Goal: Task Accomplishment & Management: Manage account settings

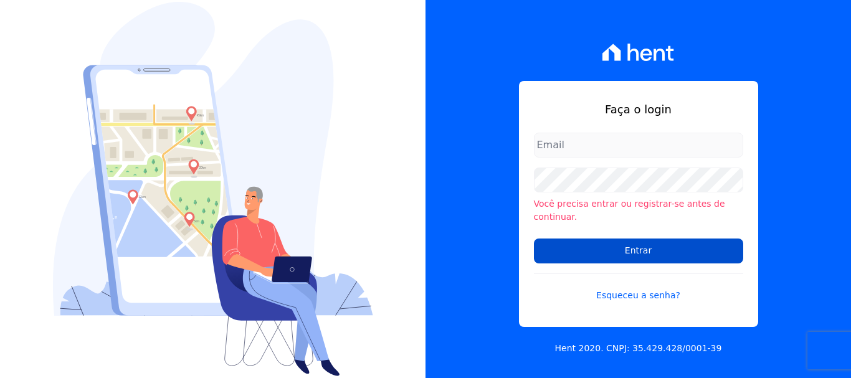
click at [623, 245] on input "Entrar" at bounding box center [638, 250] width 209 height 25
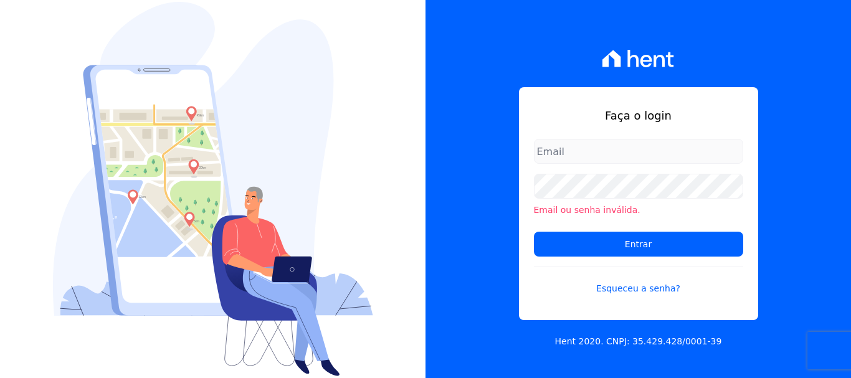
click at [620, 138] on div "Faça o login Email ou senha inválida. Entrar Esqueceu a senha?" at bounding box center [638, 203] width 239 height 233
click at [619, 151] on input "email" at bounding box center [638, 151] width 209 height 25
type input "cobrancacabralce@gmail.com"
click at [691, 60] on div "Faça o login cobrancacabralce@gmail.com Email ou senha inválida. Entrar Esquece…" at bounding box center [637, 189] width 425 height 378
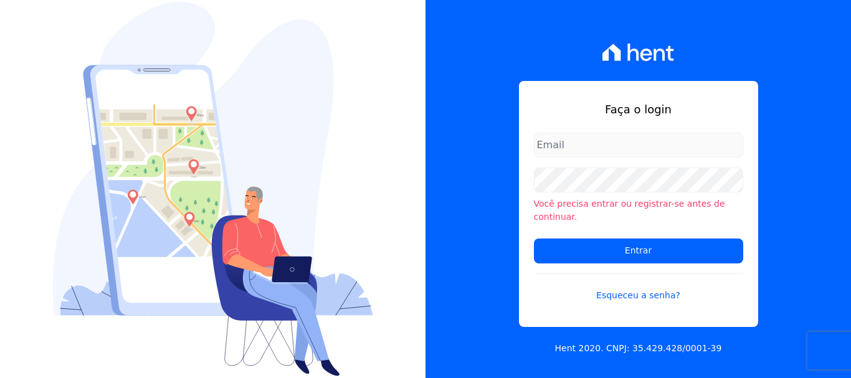
click at [648, 146] on input "email" at bounding box center [638, 145] width 209 height 25
click at [592, 199] on div "Você precisa entrar ou registrar-se antes de continuar." at bounding box center [638, 196] width 209 height 56
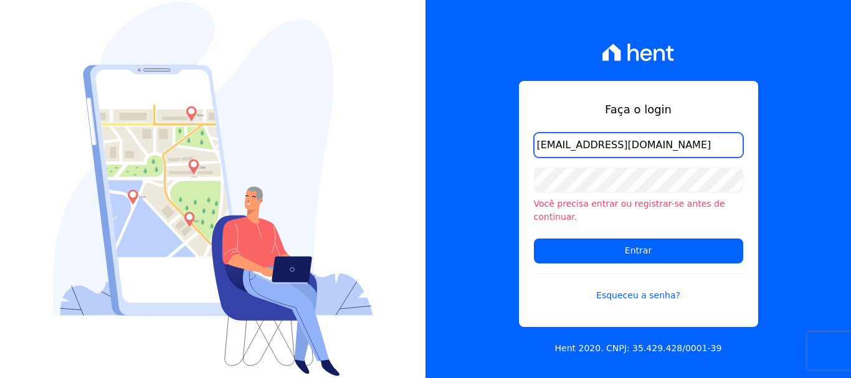
click at [668, 146] on input "cobrancacabralce@gmail.com" at bounding box center [638, 145] width 209 height 25
type input "[EMAIL_ADDRESS][DOMAIN_NAME]"
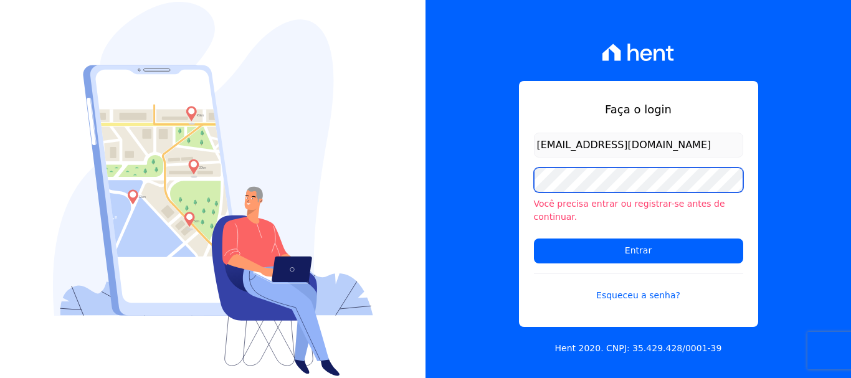
scroll to position [0, 0]
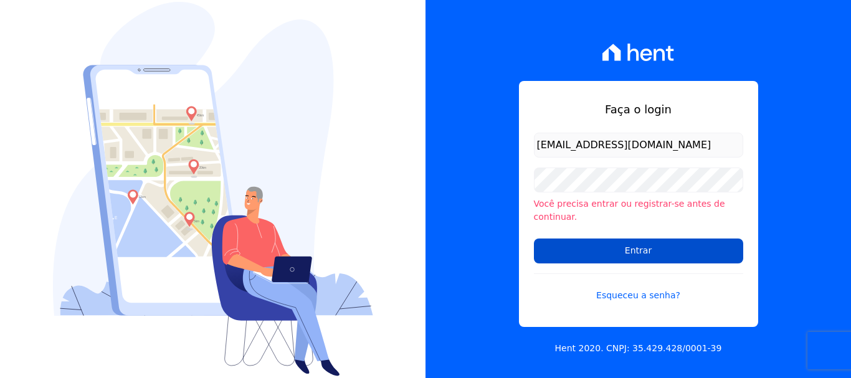
click at [629, 252] on input "Entrar" at bounding box center [638, 250] width 209 height 25
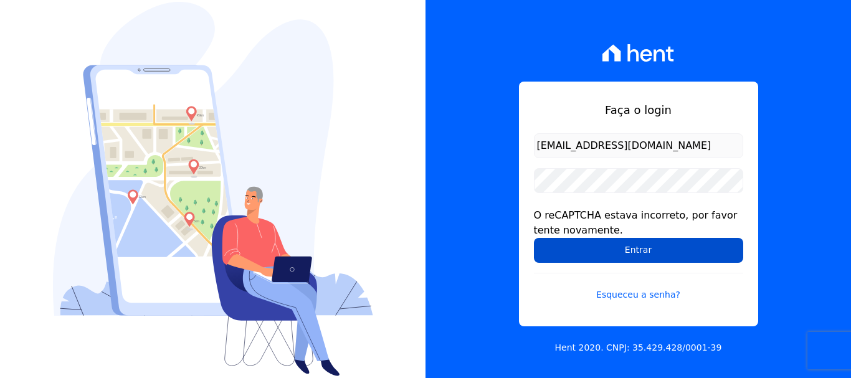
click at [602, 256] on input "Entrar" at bounding box center [638, 250] width 209 height 25
